Goal: Information Seeking & Learning: Understand process/instructions

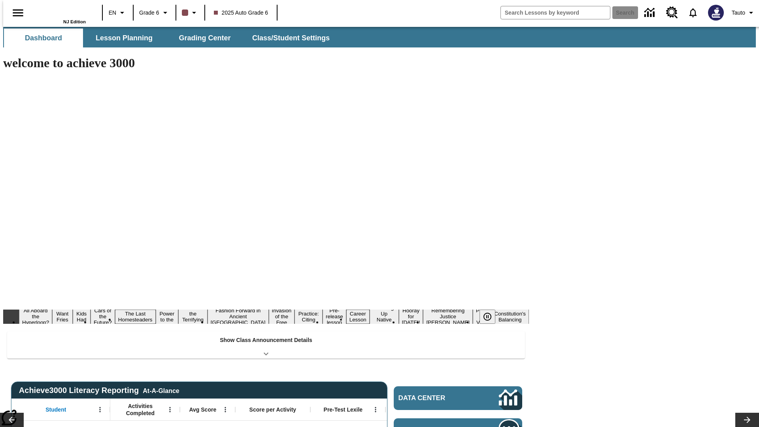
type input "-1"
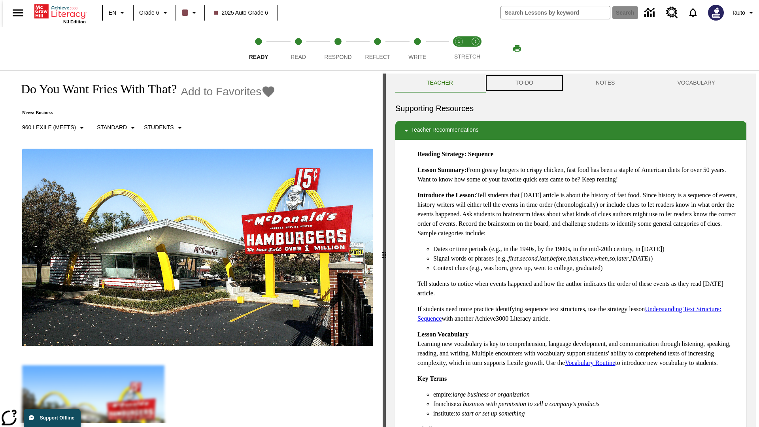
click at [524, 83] on button "TO-DO" at bounding box center [524, 83] width 80 height 19
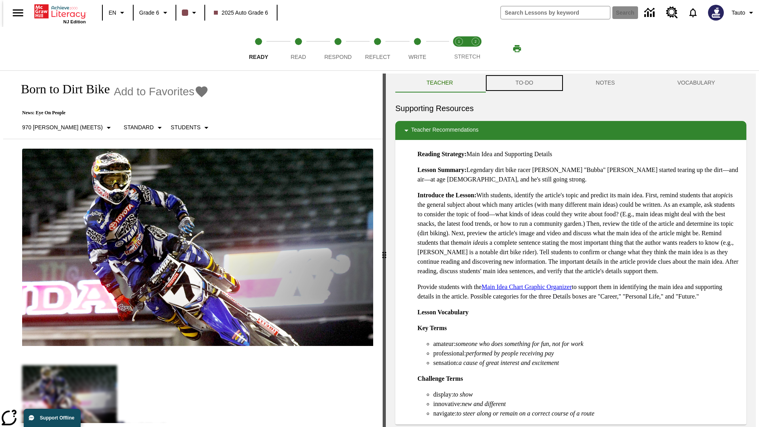
click at [524, 83] on button "TO-DO" at bounding box center [524, 83] width 80 height 19
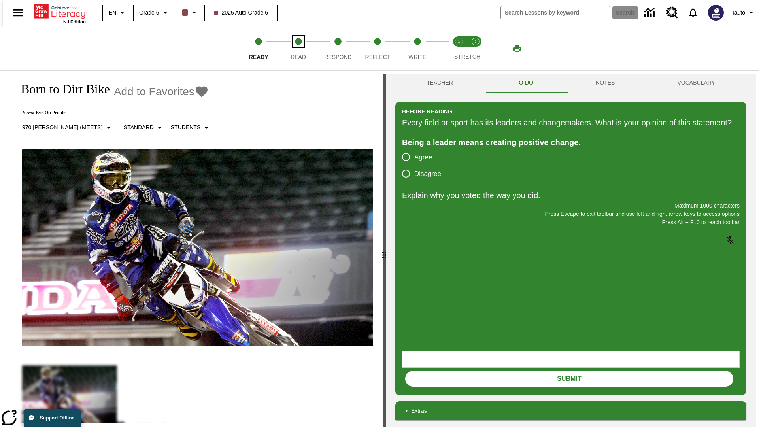
click at [298, 49] on span "Read" at bounding box center [298, 54] width 15 height 14
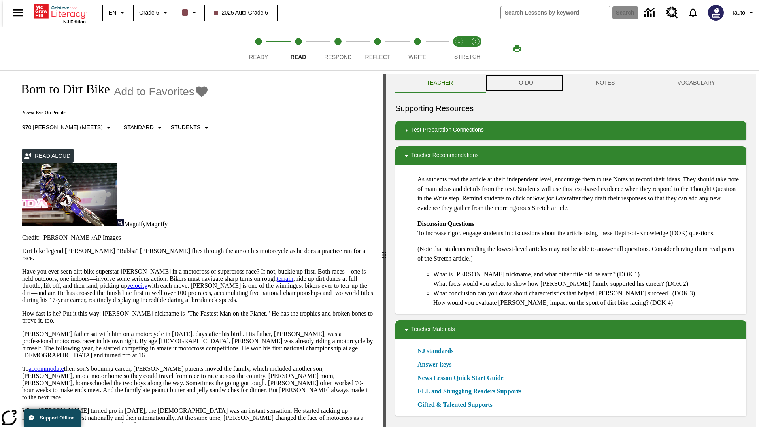
scroll to position [0, 0]
click at [524, 83] on button "TO-DO" at bounding box center [524, 82] width 80 height 19
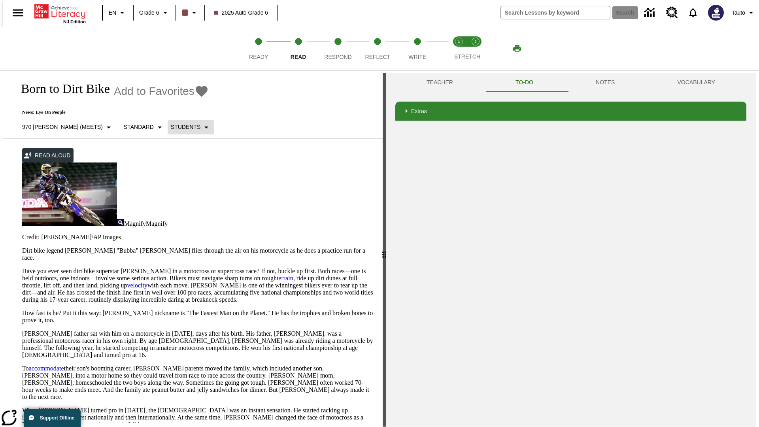
click at [171, 127] on p "Students" at bounding box center [186, 127] width 30 height 8
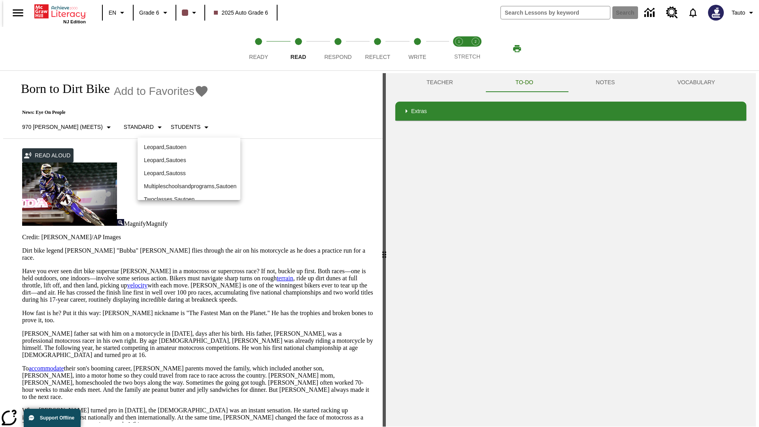
click at [183, 143] on p "Leopard , Sautoen" at bounding box center [189, 147] width 90 height 8
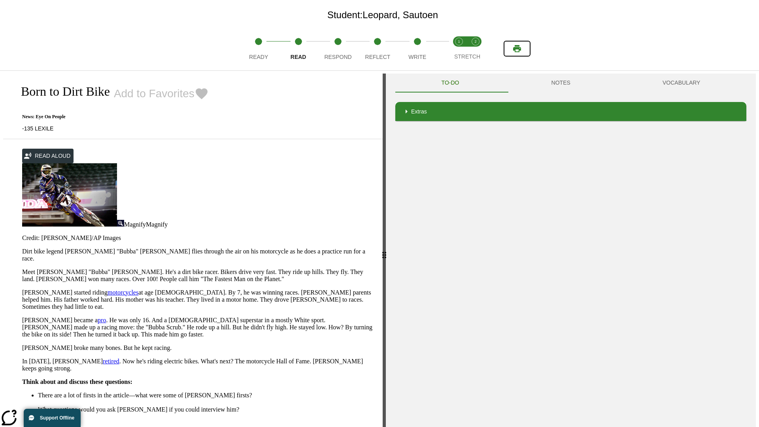
click at [517, 49] on icon "Print" at bounding box center [517, 48] width 8 height 7
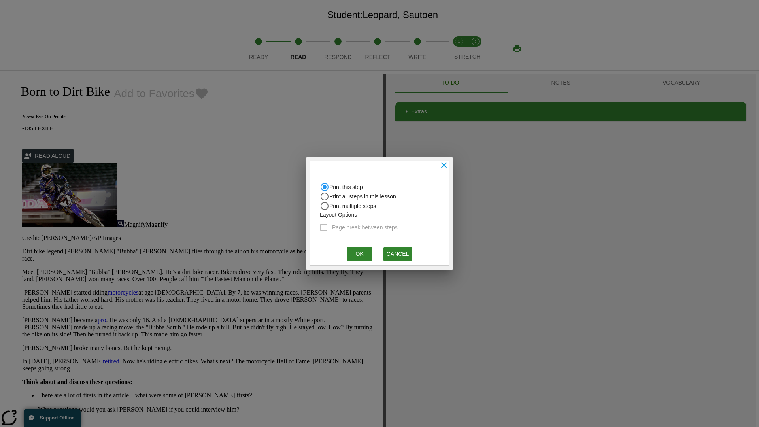
click at [325, 197] on input "Print all steps in this lesson" at bounding box center [324, 196] width 9 height 9
radio input "true"
radio input "false"
checkbox input "true"
click at [359, 254] on button "Ok" at bounding box center [359, 254] width 25 height 15
